Goal: Book appointment/travel/reservation

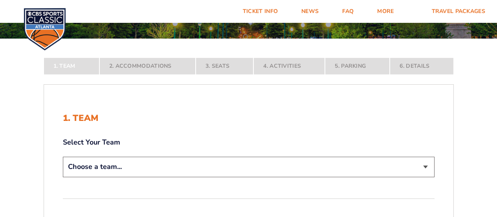
scroll to position [118, 0]
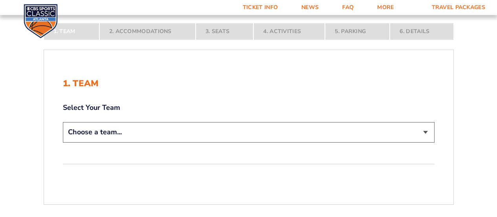
click at [188, 131] on select "Choose a team... [US_STATE] Wildcats [US_STATE] State Buckeyes [US_STATE] Tar H…" at bounding box center [249, 132] width 372 height 20
select select "12756"
click at [63, 142] on select "Choose a team... [US_STATE] Wildcats [US_STATE] State Buckeyes [US_STATE] Tar H…" at bounding box center [249, 132] width 372 height 20
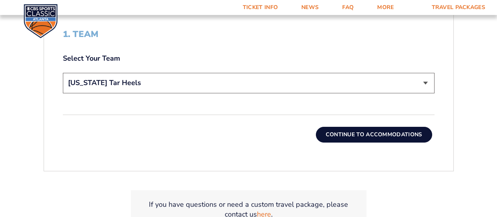
scroll to position [236, 0]
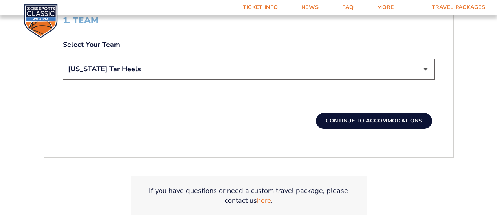
click at [361, 116] on button "Continue To Accommodations" at bounding box center [374, 121] width 116 height 16
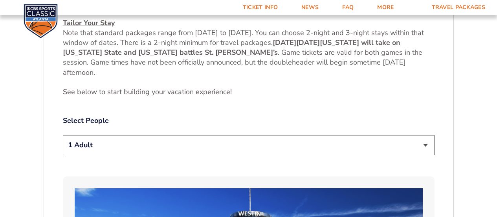
scroll to position [338, 0]
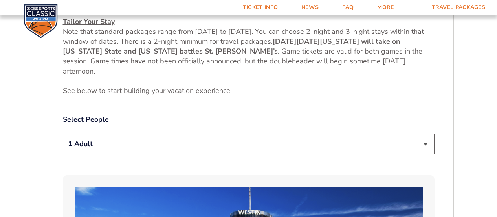
click at [171, 146] on select "1 Adult 2 Adults 3 Adults 4 Adults 2 Adults + 1 Child 2 Adults + 2 Children 2 A…" at bounding box center [249, 144] width 372 height 20
select select "2 Adults"
click at [63, 134] on select "1 Adult 2 Adults 3 Adults 4 Adults 2 Adults + 1 Child 2 Adults + 2 Children 2 A…" at bounding box center [249, 144] width 372 height 20
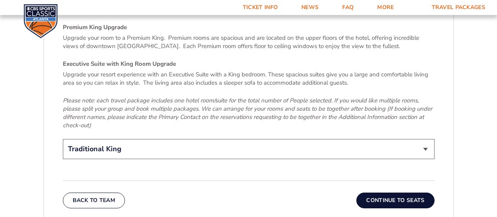
scroll to position [1203, 0]
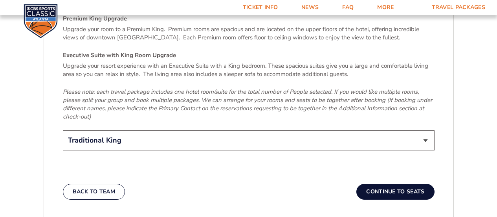
click at [385, 184] on button "Continue To Seats" at bounding box center [396, 192] width 78 height 16
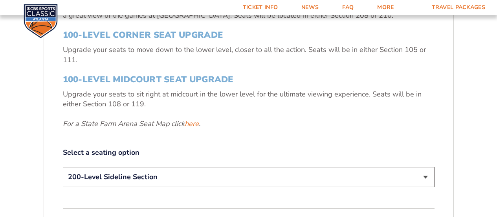
scroll to position [298, 0]
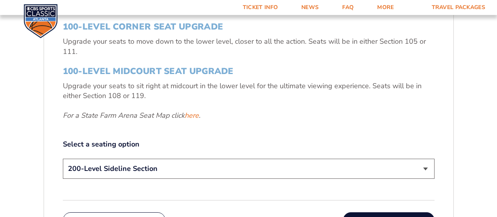
click at [165, 164] on select "200-Level Sideline Section 100-Level Corner Seat Upgrade (+$120 per person) 100…" at bounding box center [249, 168] width 372 height 20
click at [63, 158] on select "200-Level Sideline Section 100-Level Corner Seat Upgrade (+$120 per person) 100…" at bounding box center [249, 168] width 372 height 20
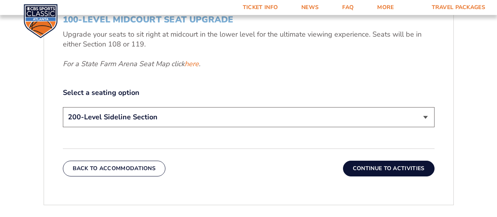
scroll to position [377, 0]
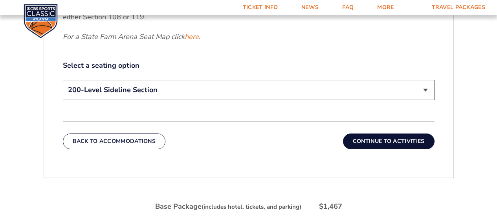
click at [367, 141] on button "Continue To Activities" at bounding box center [389, 141] width 92 height 16
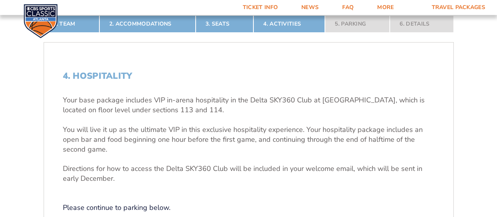
scroll to position [220, 0]
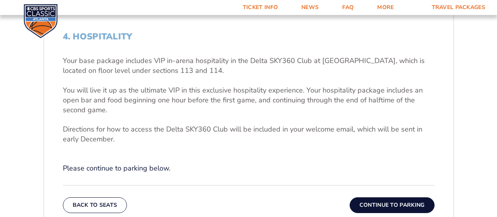
click at [387, 205] on button "Continue To Parking" at bounding box center [392, 205] width 85 height 16
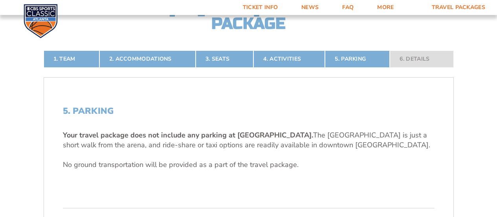
scroll to position [180, 0]
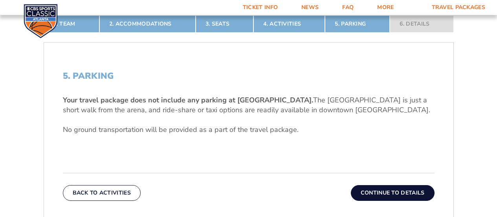
click at [404, 191] on button "Continue To Details" at bounding box center [393, 193] width 84 height 16
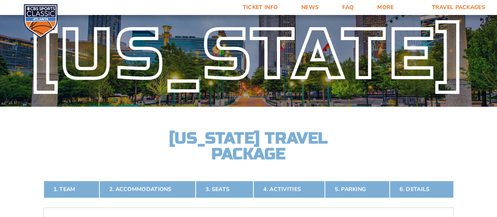
scroll to position [0, 0]
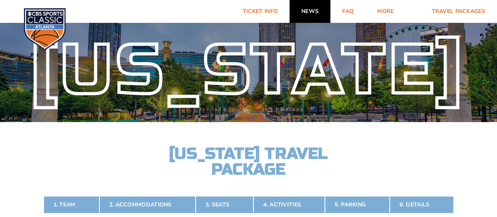
click at [308, 10] on link "News" at bounding box center [310, 11] width 41 height 23
